Goal: Task Accomplishment & Management: Manage account settings

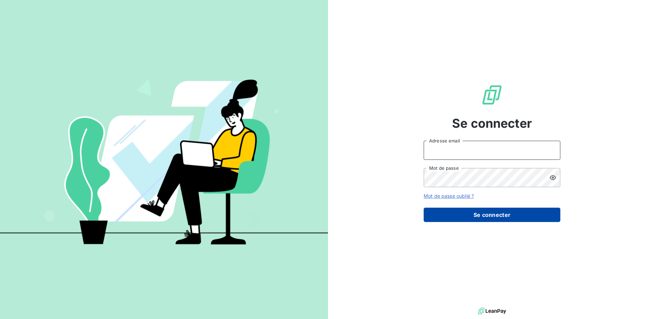
type input "[EMAIL_ADDRESS][DOMAIN_NAME]"
click at [483, 215] on button "Se connecter" at bounding box center [492, 215] width 137 height 14
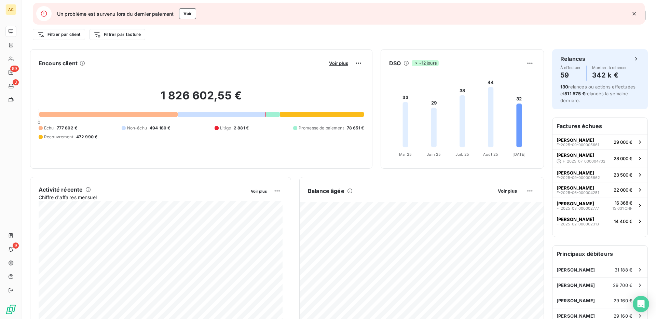
click at [635, 14] on icon "button" at bounding box center [634, 13] width 7 height 7
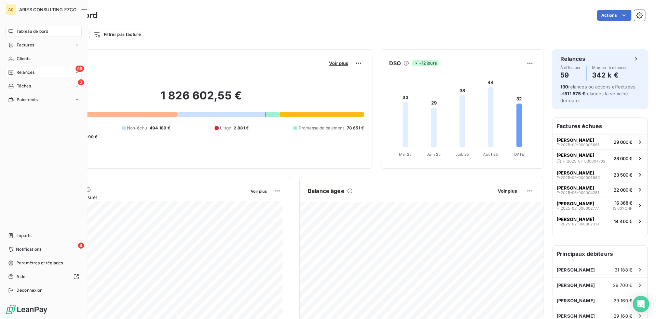
click at [24, 73] on span "Relances" at bounding box center [25, 72] width 18 height 6
click at [35, 113] on span "Effectuées" at bounding box center [26, 113] width 21 height 6
